Goal: Find specific fact: Find specific fact

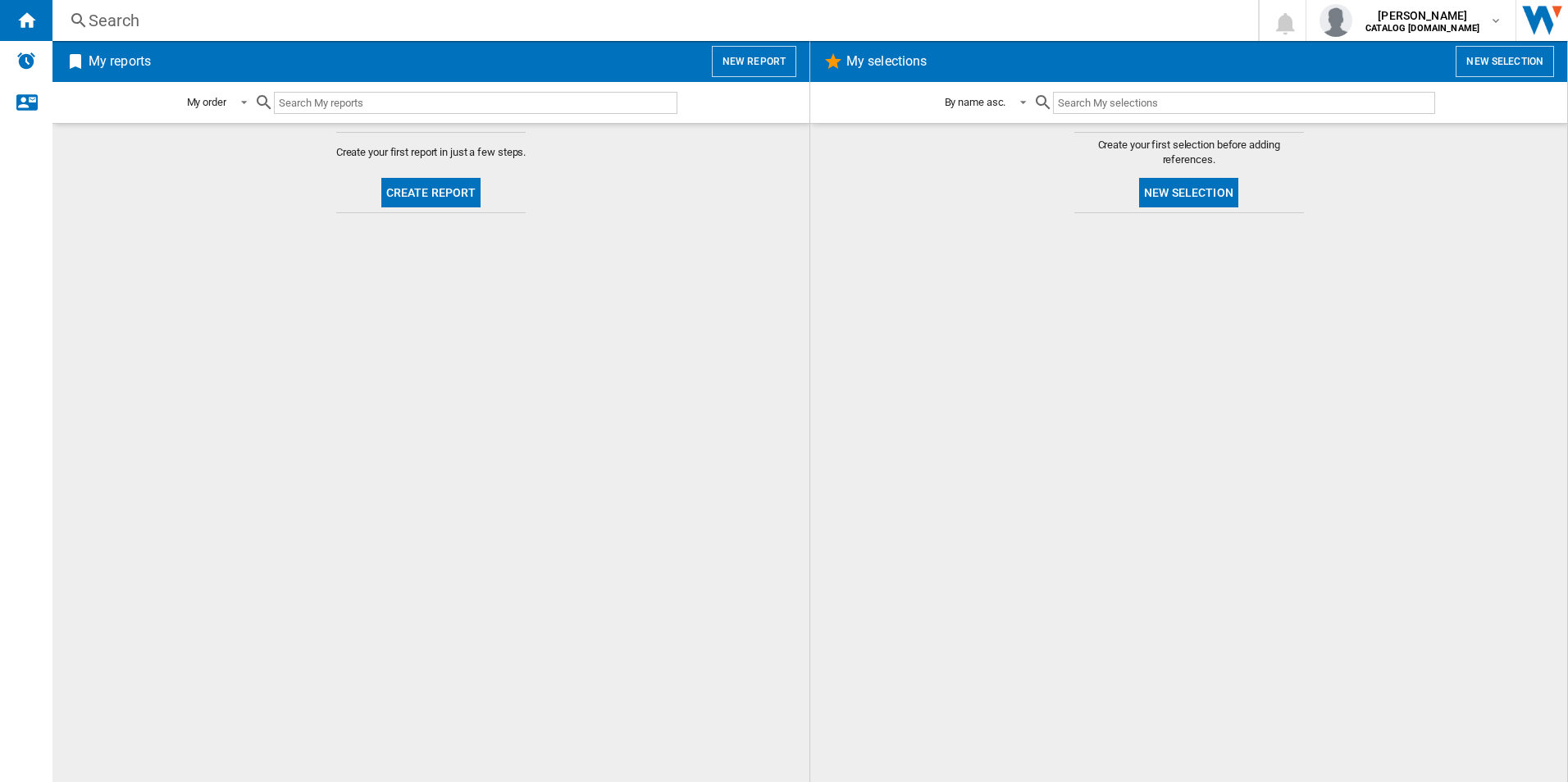
click at [333, 15] on div "Search" at bounding box center [652, 20] width 1127 height 23
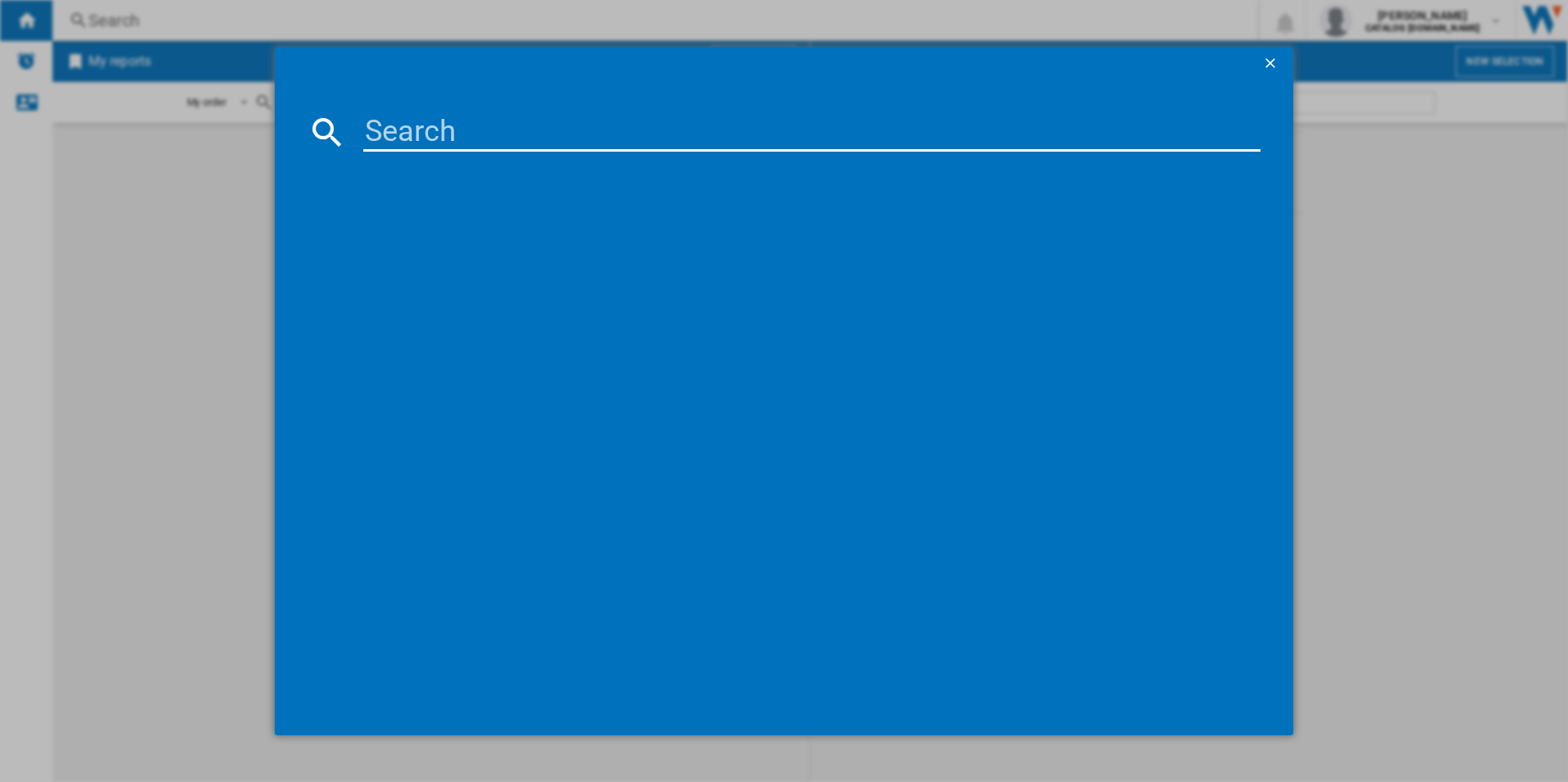
click at [419, 141] on input at bounding box center [811, 132] width 897 height 39
paste input "CIB6743ACB"
type input "CIB6743ACB"
click at [434, 226] on div "AEG CIB6743ACB BLACK" at bounding box center [792, 239] width 927 height 26
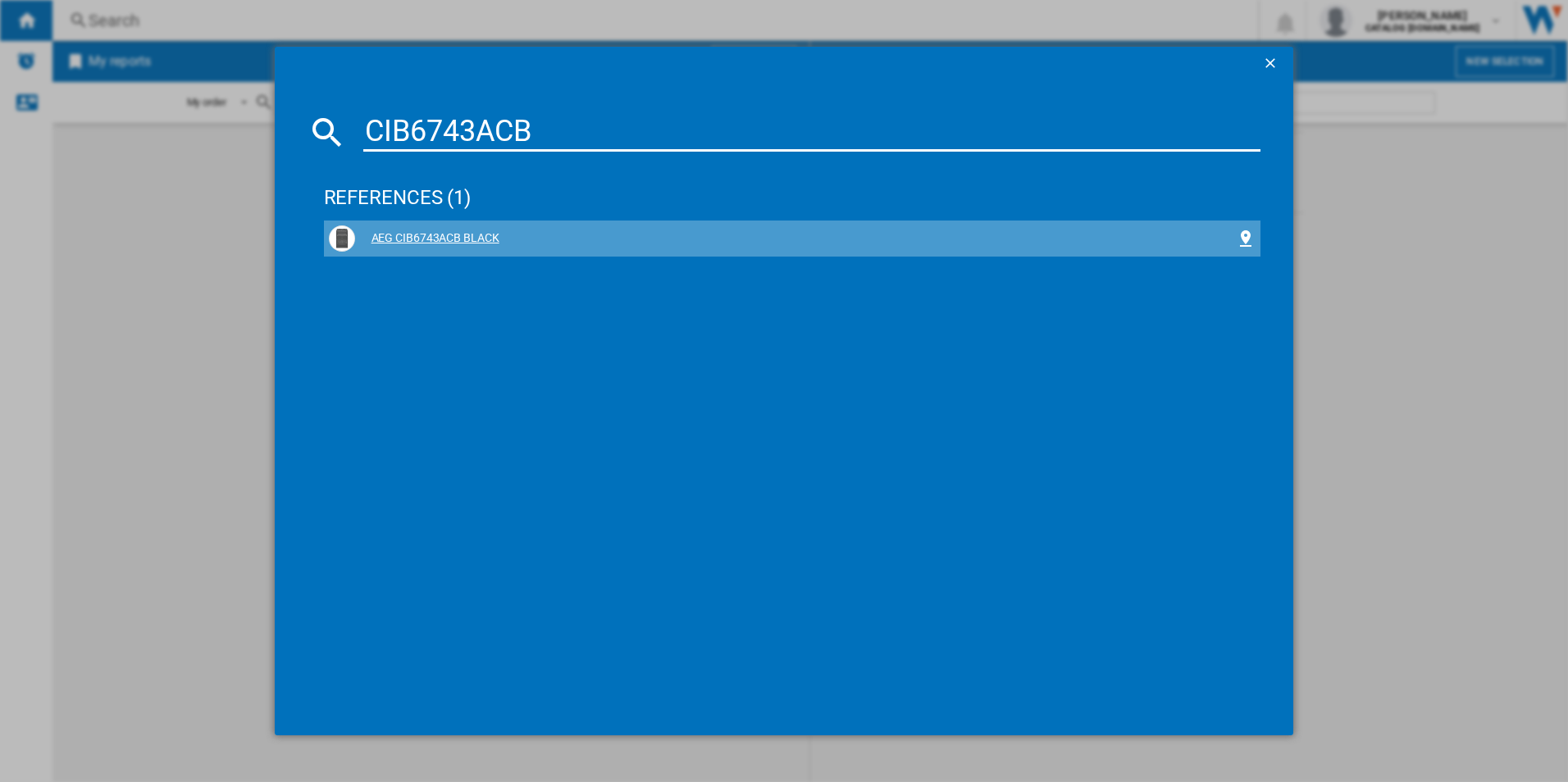
click at [434, 234] on div "AEG CIB6743ACB BLACK" at bounding box center [795, 238] width 882 height 17
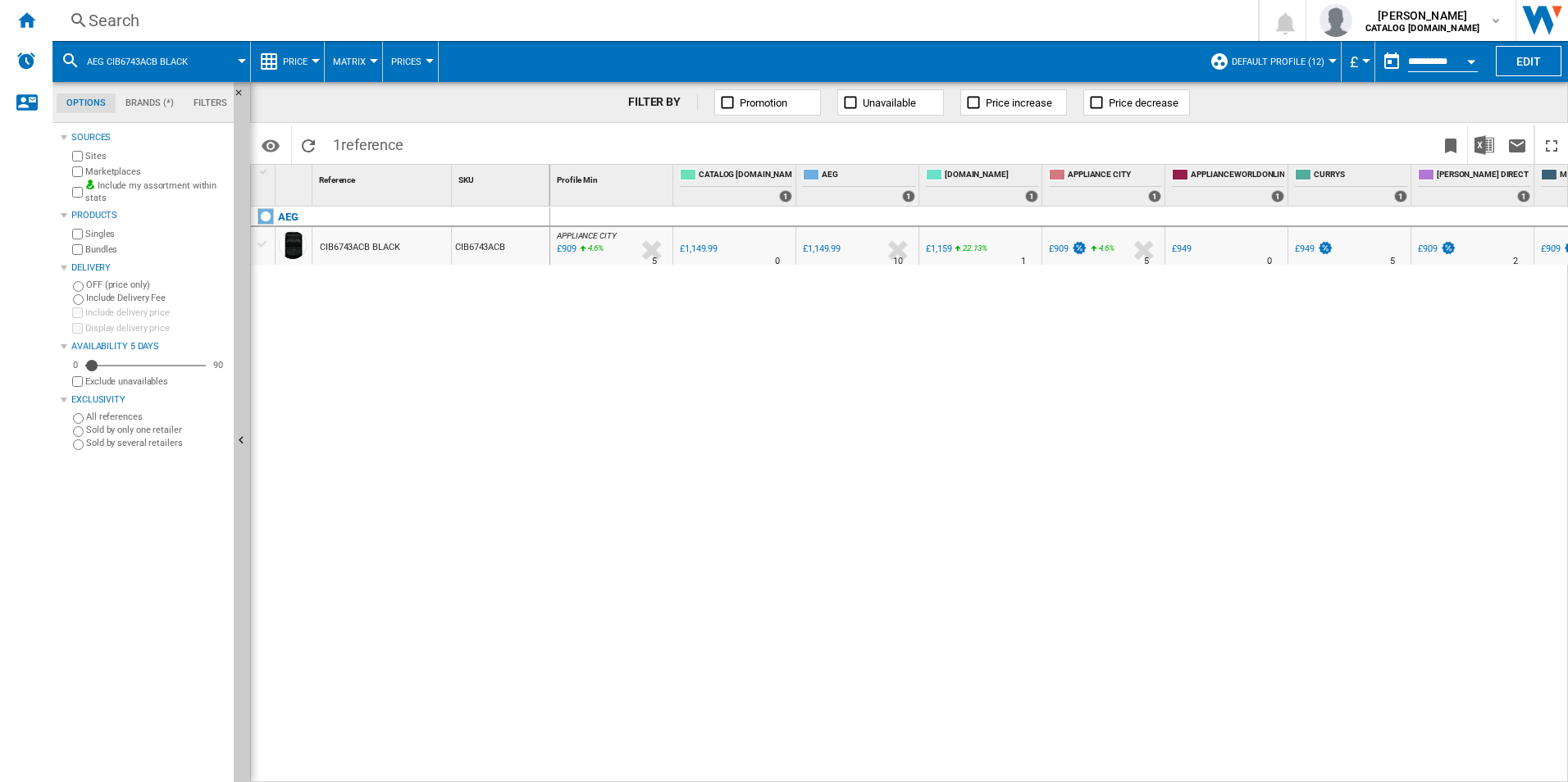
drag, startPoint x: 254, startPoint y: 240, endPoint x: 362, endPoint y: 290, distance: 119.0
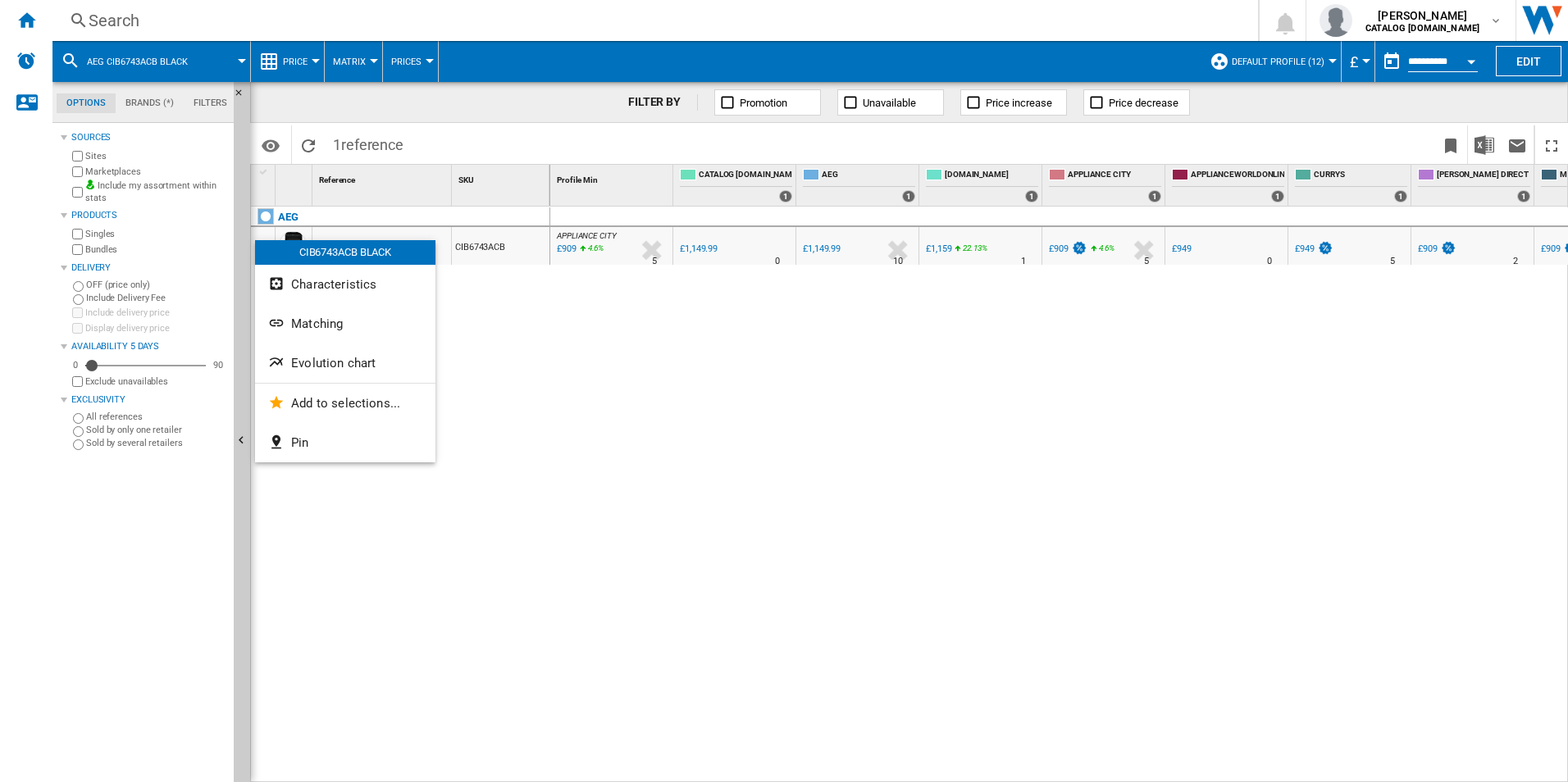
click at [357, 360] on span "Evolution chart" at bounding box center [333, 363] width 85 height 15
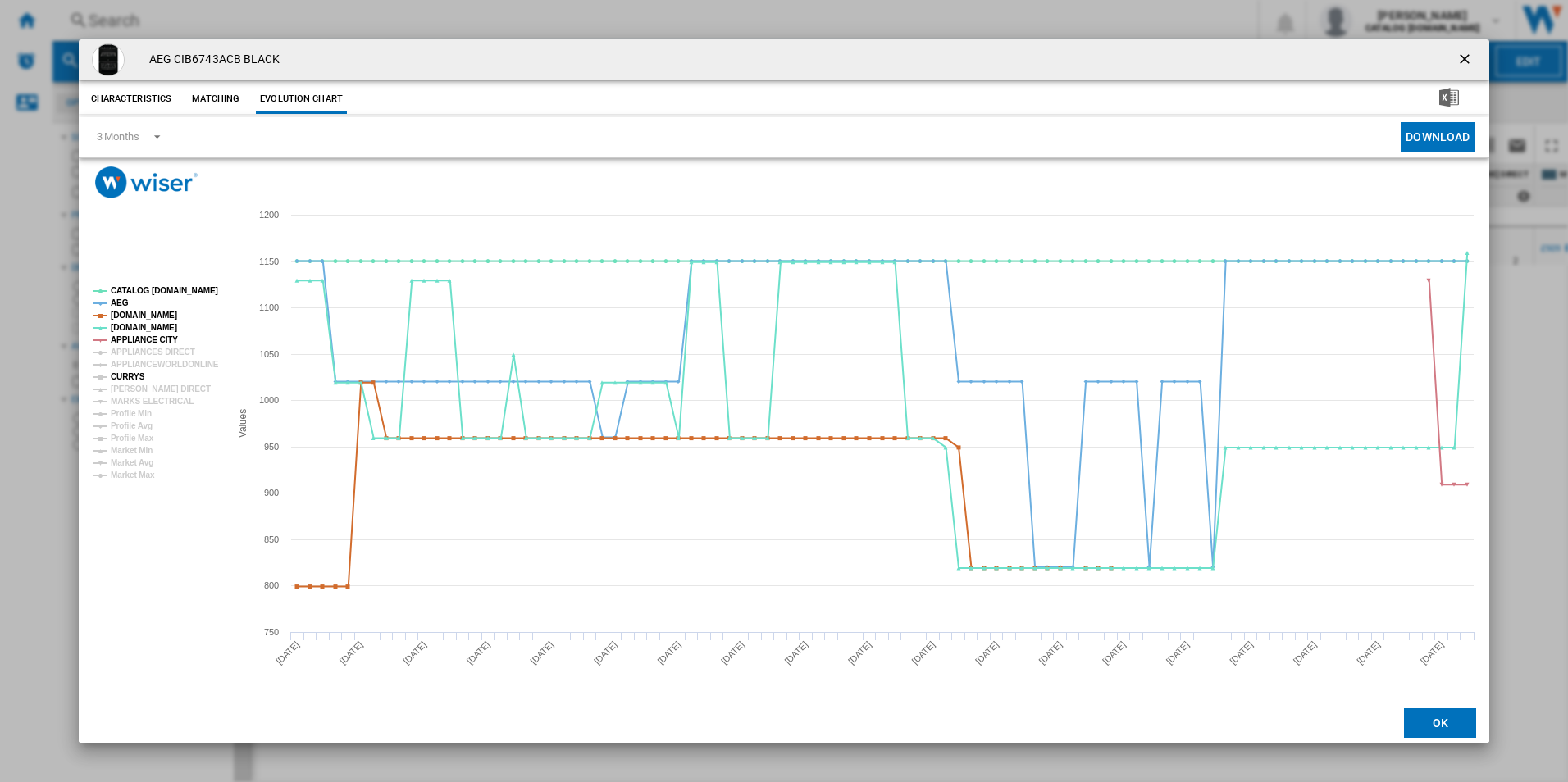
click at [136, 372] on tspan "CURRYS" at bounding box center [127, 377] width 34 height 9
